Goal: Transaction & Acquisition: Purchase product/service

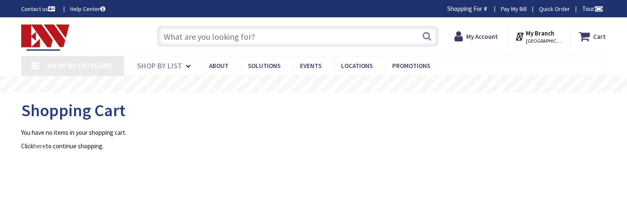
click at [177, 38] on input "text" at bounding box center [298, 36] width 282 height 21
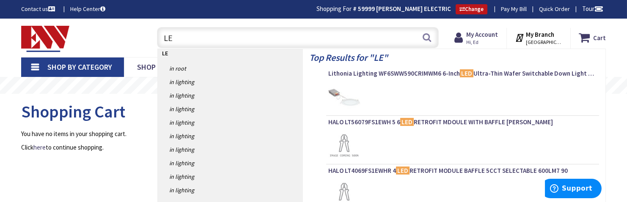
type input "L"
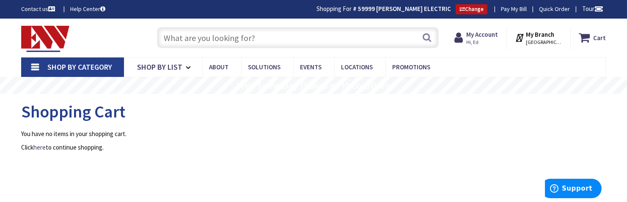
type input "[GEOGRAPHIC_DATA], [GEOGRAPHIC_DATA]"
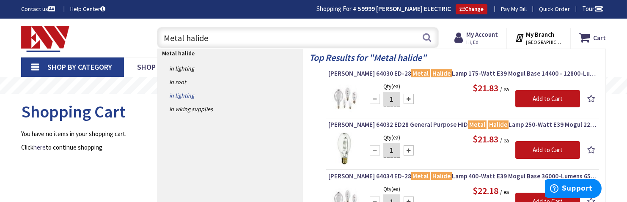
type input "Metal halide"
click at [181, 93] on link "in Lighting" at bounding box center [230, 96] width 145 height 14
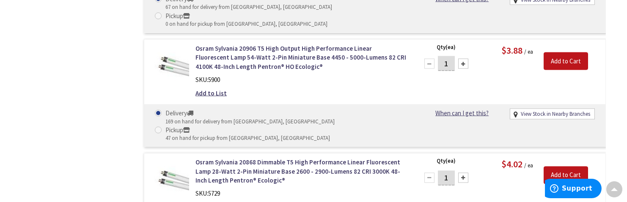
scroll to position [4513, 0]
